Goal: Transaction & Acquisition: Obtain resource

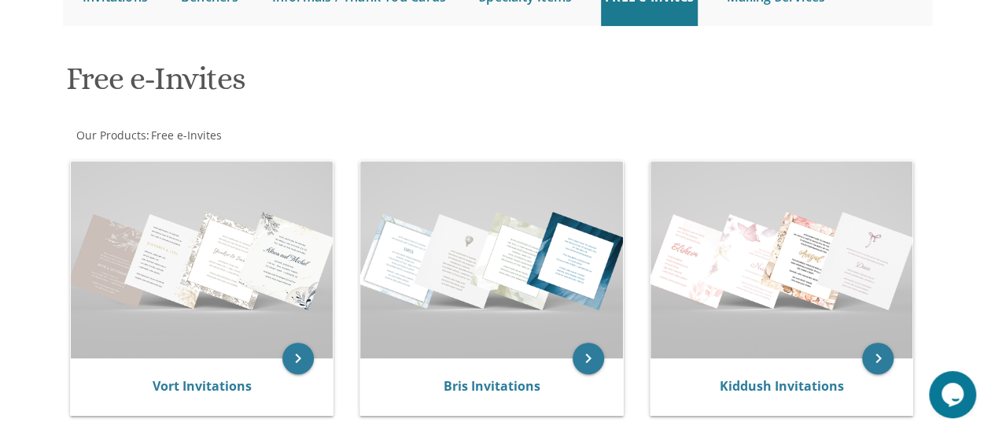
scroll to position [200, 0]
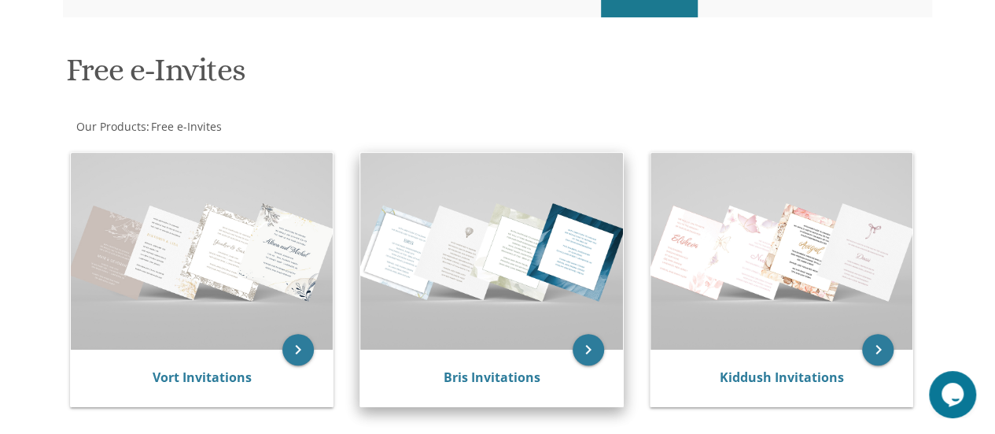
click at [496, 284] on img at bounding box center [491, 251] width 263 height 197
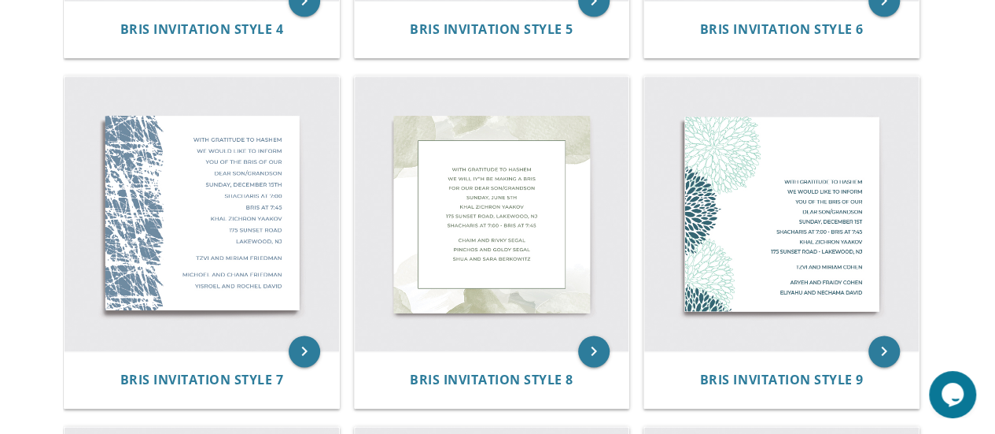
scroll to position [964, 0]
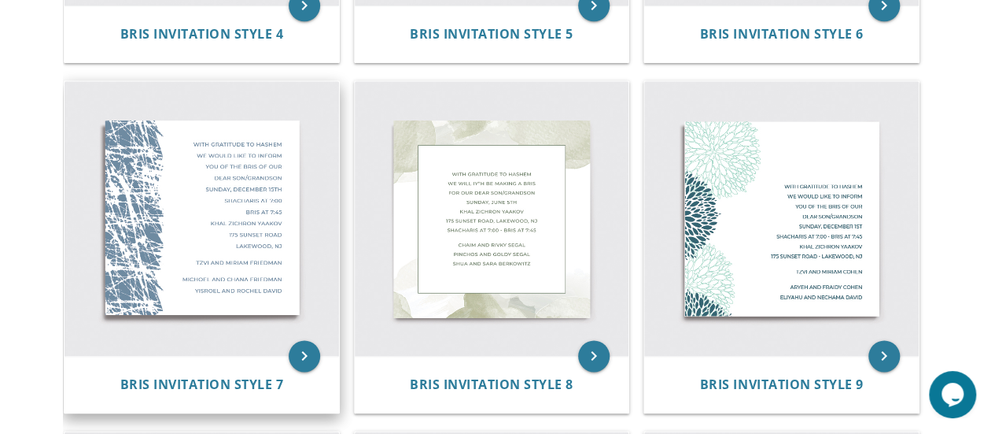
click at [302, 238] on img at bounding box center [202, 218] width 275 height 275
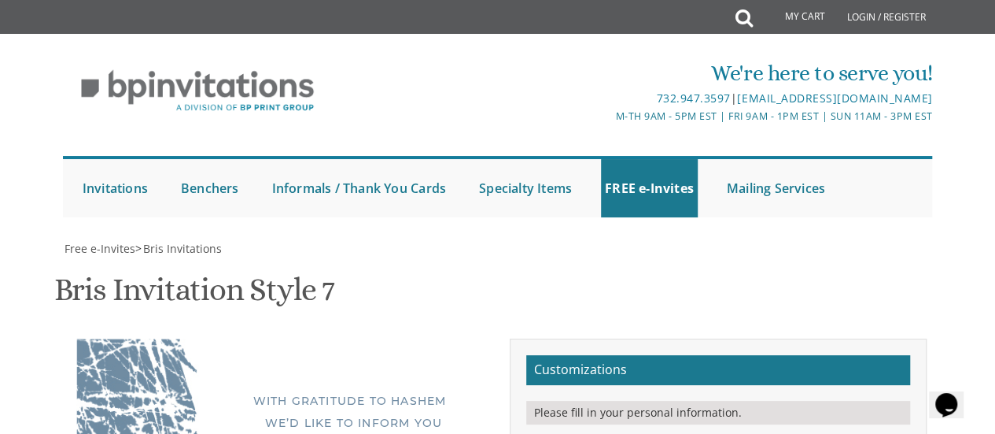
scroll to position [382, 0]
drag, startPoint x: 794, startPoint y: 342, endPoint x: 648, endPoint y: 316, distance: 148.0
paste textarea "chaim noach and gila kleinman mendy and soshie karmel"
type textarea "chaim noach and gila kleinman mendy and soshie karmel"
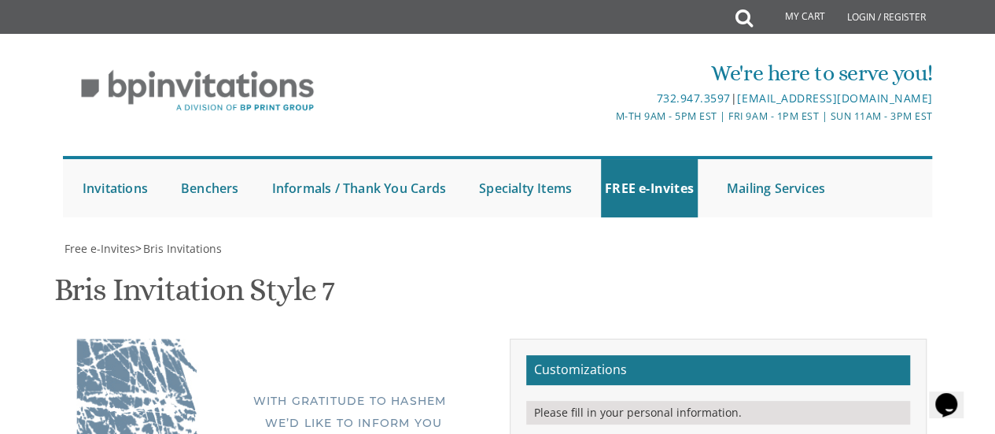
type textarea "Zevy & Tzippy Kleinman"
